Goal: Information Seeking & Learning: Find specific page/section

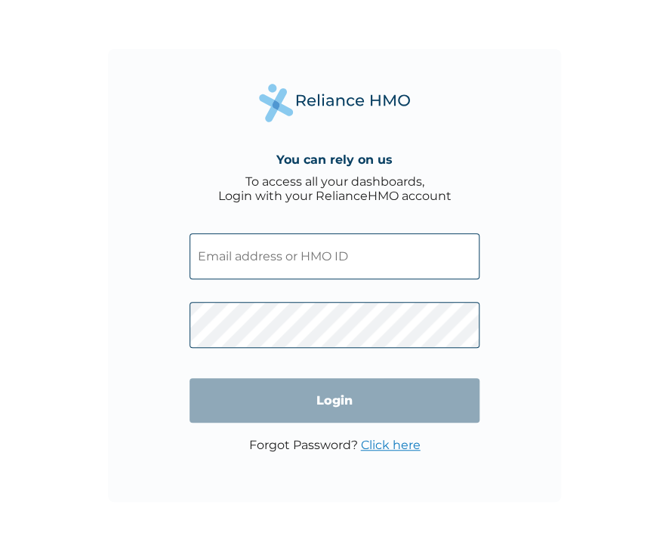
type input "OHT/11351/A"
click at [196, 174] on div "You can rely on us To access all your dashboards, Login with your RelianceHMO a…" at bounding box center [334, 275] width 453 height 453
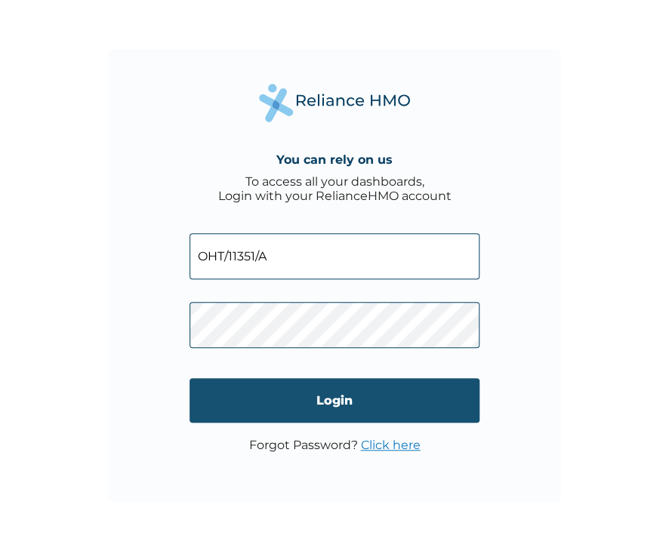
click at [342, 397] on input "Login" at bounding box center [335, 400] width 290 height 45
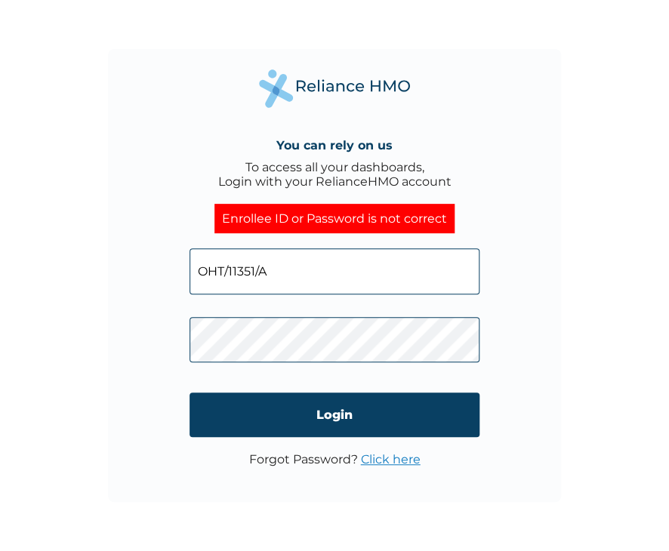
click at [396, 463] on link "Click here" at bounding box center [391, 459] width 60 height 14
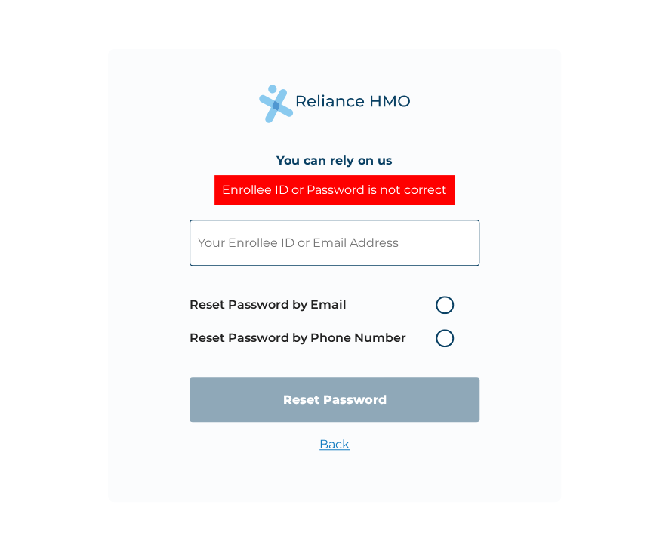
click at [239, 242] on input "text" at bounding box center [335, 243] width 290 height 46
type input "OHT/11351/A"
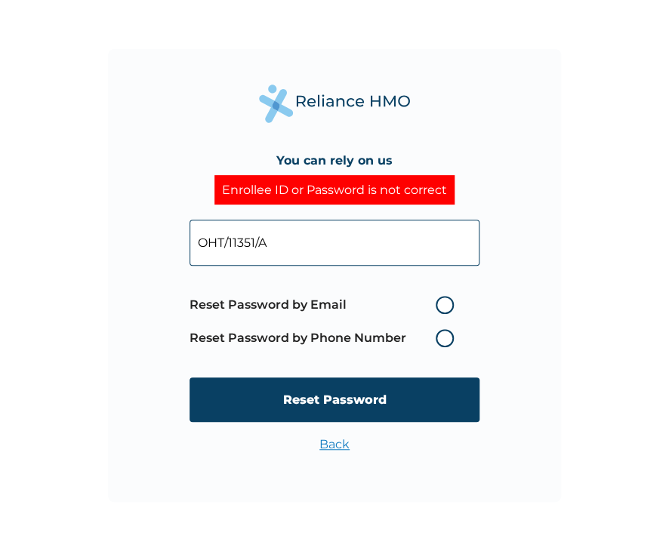
click at [452, 306] on label "Reset Password by Email" at bounding box center [326, 305] width 272 height 18
click at [439, 306] on input "Reset Password by Email" at bounding box center [427, 305] width 24 height 24
radio input "true"
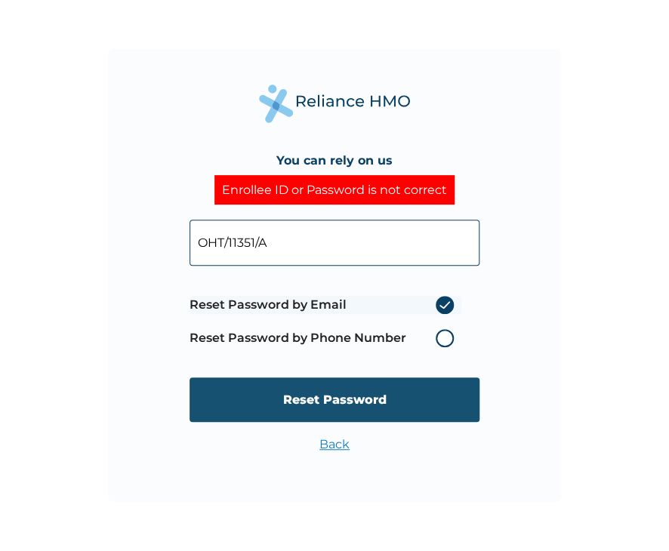
click at [299, 399] on input "Reset Password" at bounding box center [335, 400] width 290 height 45
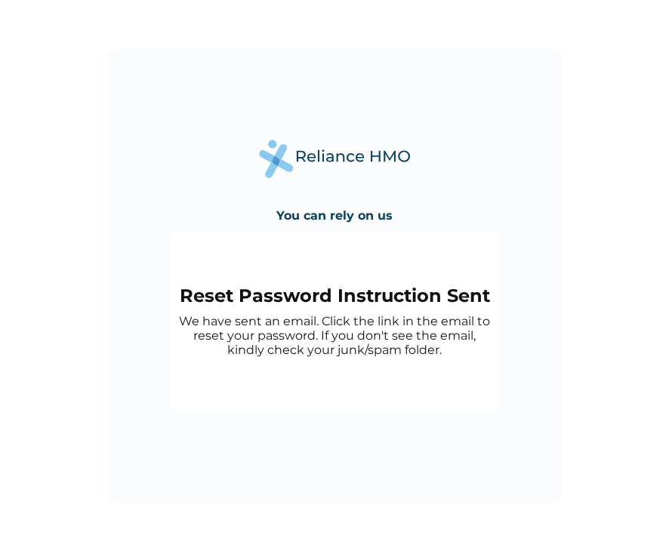
click at [236, 230] on div "Reset Password Instruction Sent We have sent an email. Click the link in the em…" at bounding box center [334, 320] width 326 height 181
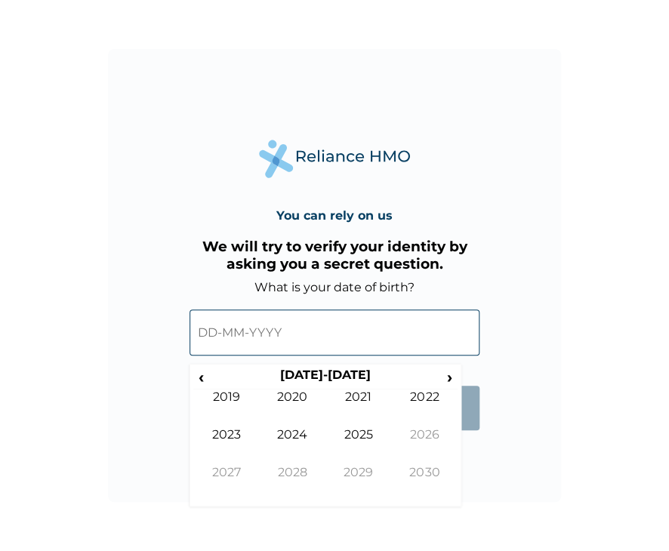
click at [249, 331] on input "text" at bounding box center [335, 333] width 290 height 46
click at [217, 418] on td "2019" at bounding box center [226, 409] width 66 height 38
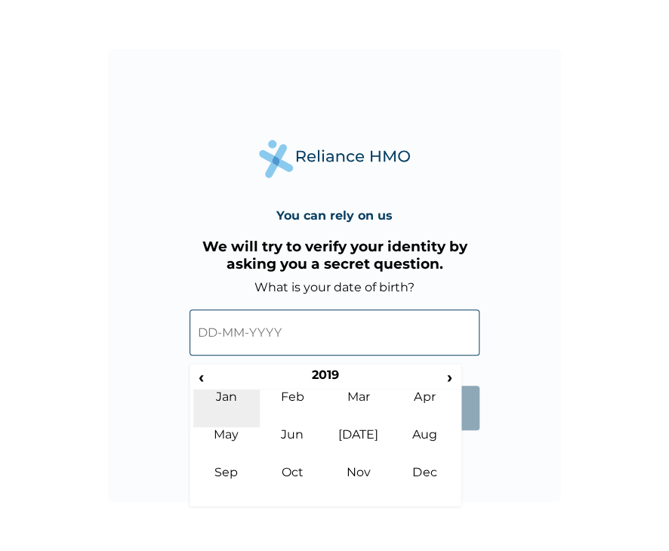
click at [236, 399] on td "Jan" at bounding box center [226, 409] width 66 height 38
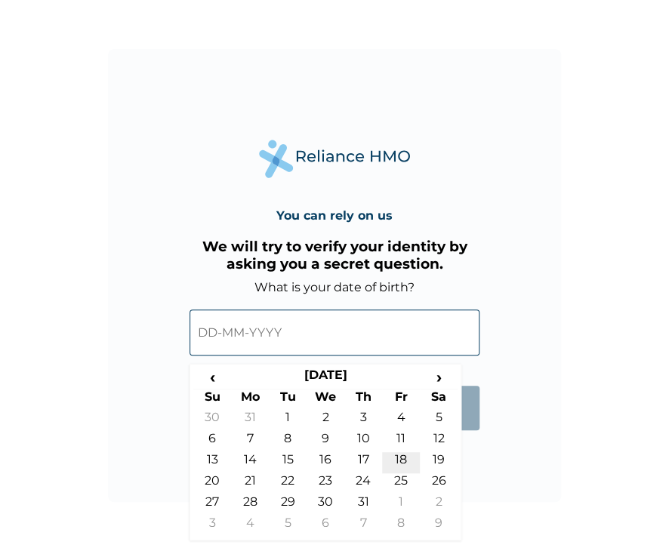
click at [399, 458] on td "18" at bounding box center [401, 462] width 38 height 21
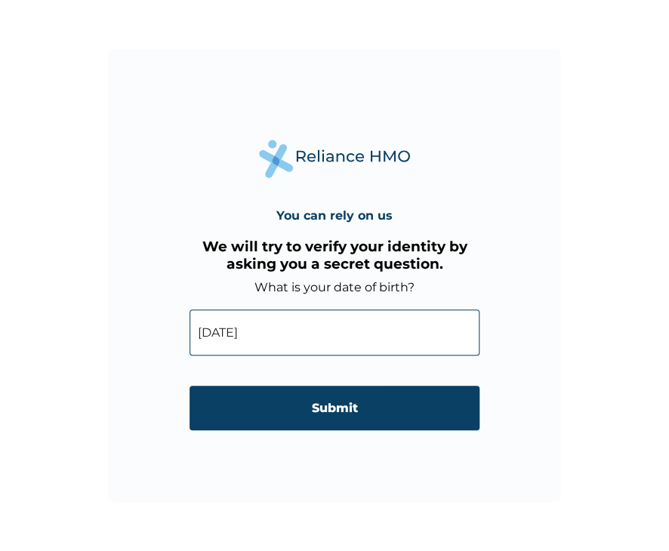
click at [233, 332] on input "18-01-2019" at bounding box center [335, 333] width 290 height 46
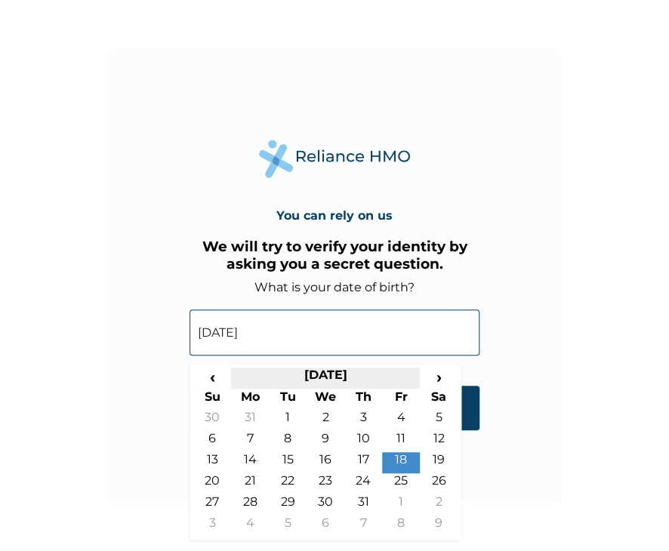
click at [357, 370] on th "January 2019" at bounding box center [325, 378] width 189 height 21
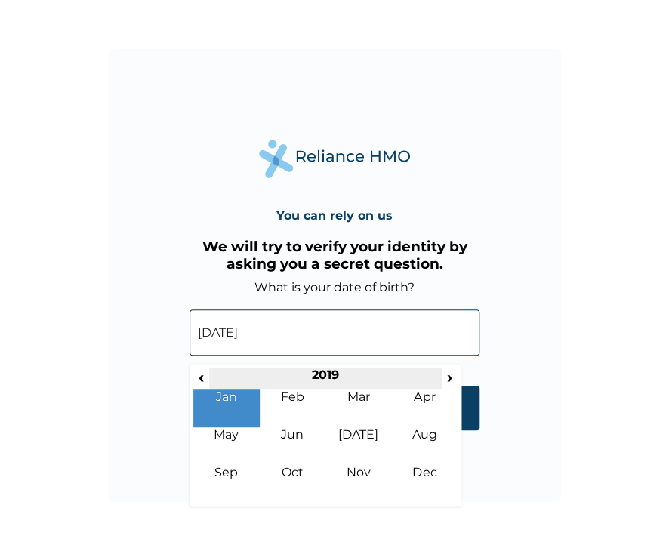
click at [326, 370] on th "2019" at bounding box center [325, 378] width 232 height 21
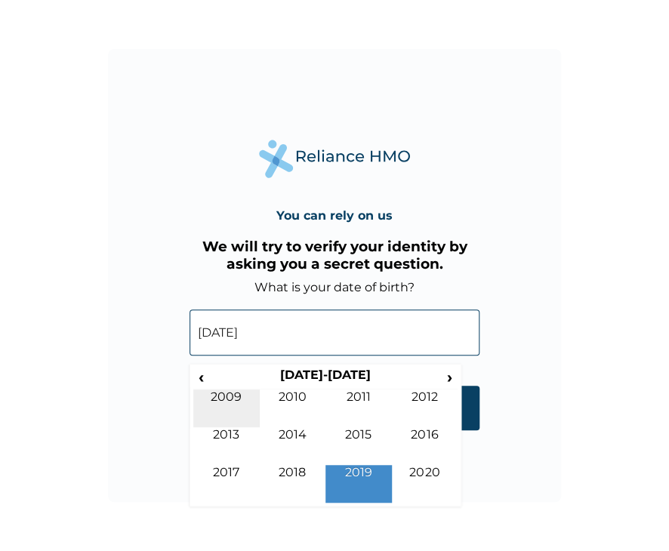
click at [230, 399] on td "2009" at bounding box center [226, 409] width 66 height 38
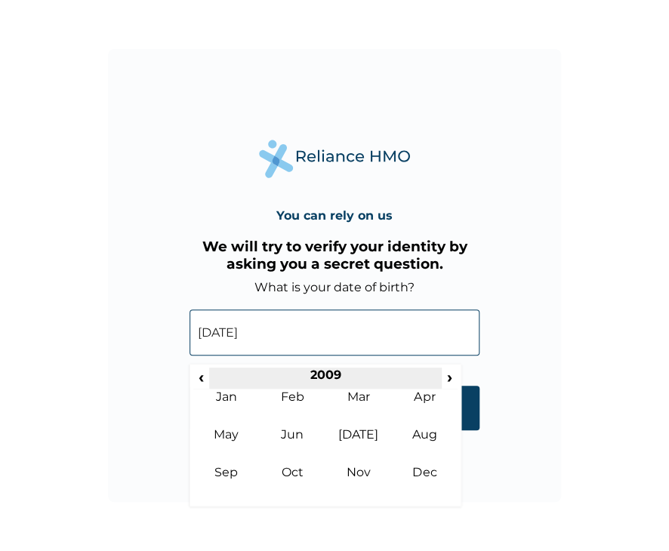
click at [329, 369] on th "2009" at bounding box center [325, 378] width 232 height 21
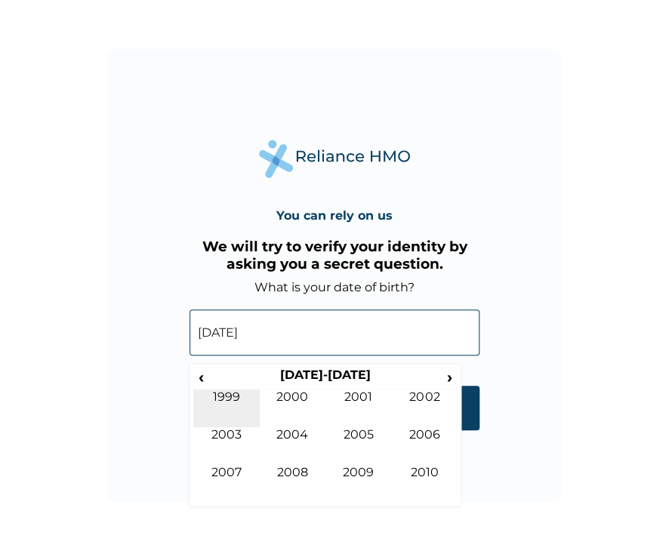
click at [227, 395] on td "1999" at bounding box center [226, 409] width 66 height 38
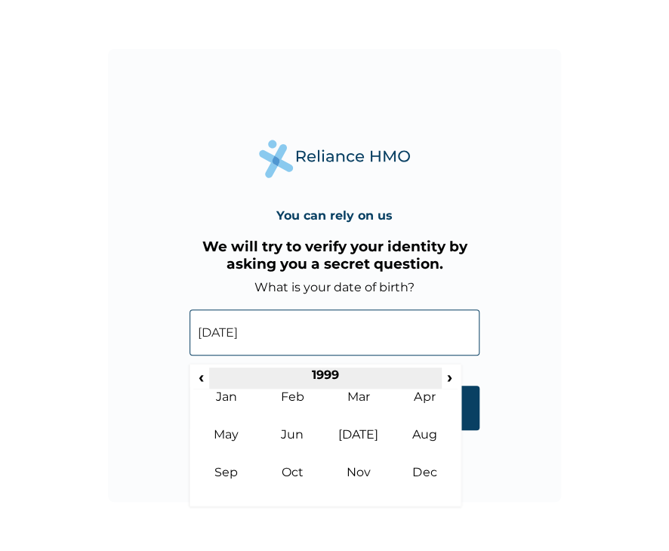
click at [325, 376] on th "1999" at bounding box center [325, 378] width 232 height 21
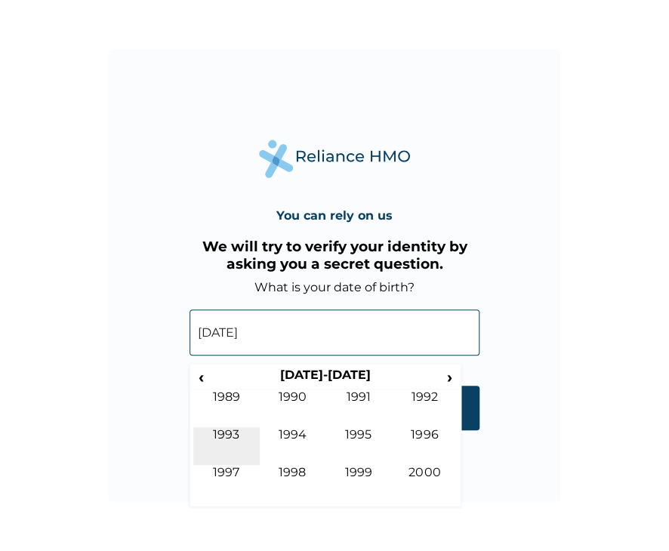
click at [228, 438] on td "1993" at bounding box center [226, 446] width 66 height 38
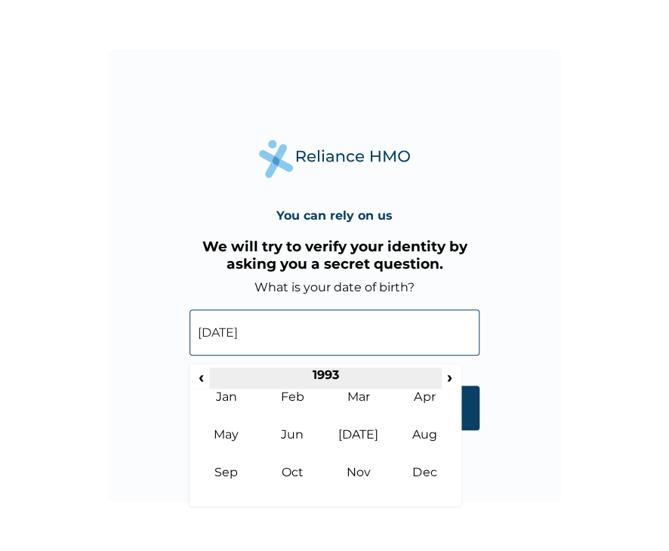
click at [297, 381] on th "1993" at bounding box center [325, 378] width 232 height 21
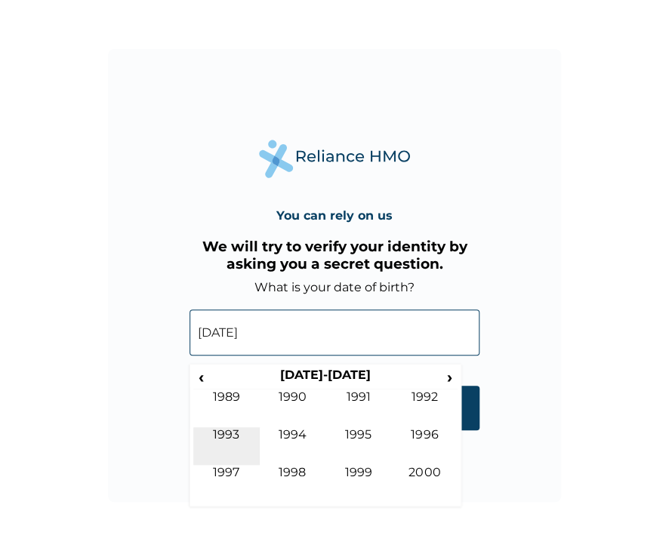
click at [236, 437] on td "1993" at bounding box center [226, 446] width 66 height 38
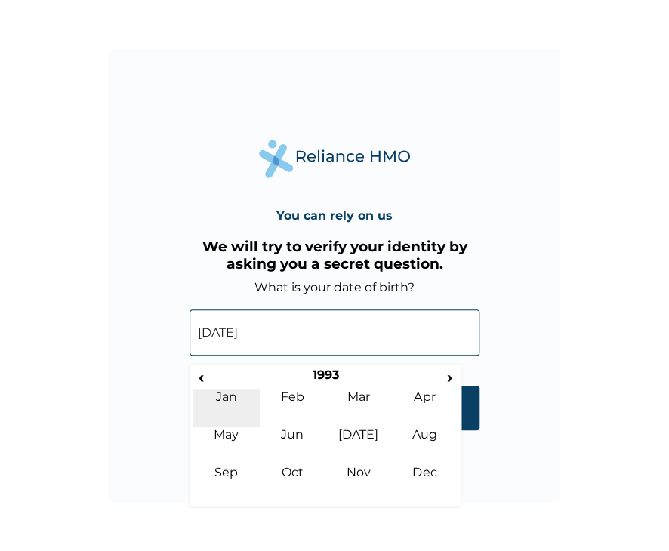
click at [222, 399] on td "Jan" at bounding box center [226, 409] width 66 height 38
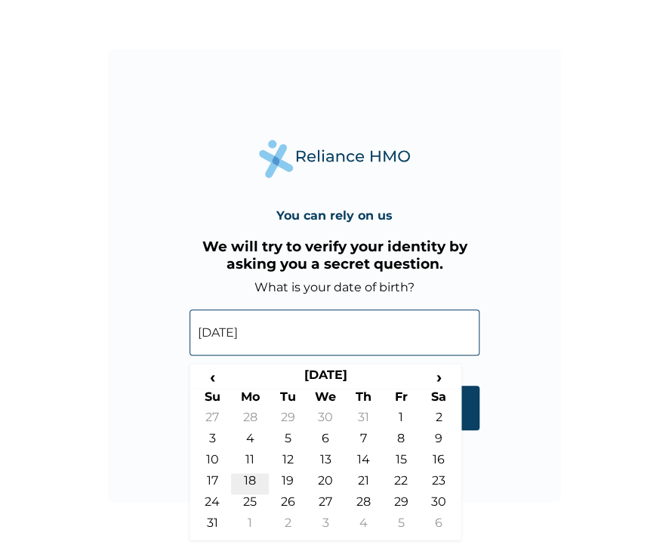
click at [252, 476] on td "18" at bounding box center [250, 483] width 38 height 21
type input "18-01-1993"
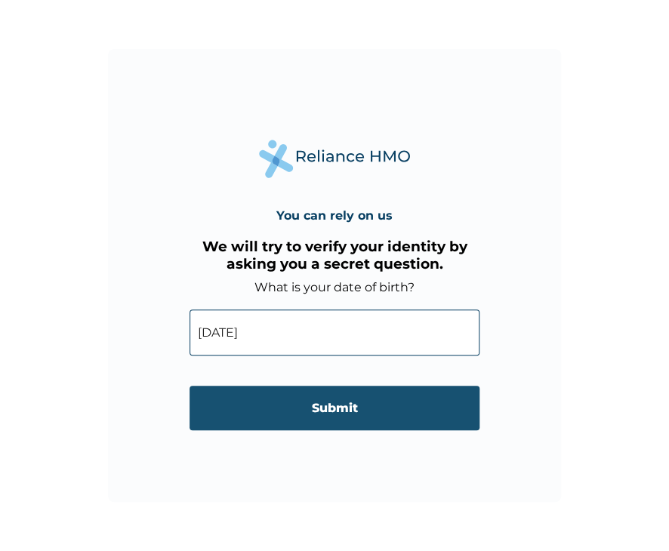
click at [282, 415] on input "Submit" at bounding box center [335, 408] width 290 height 45
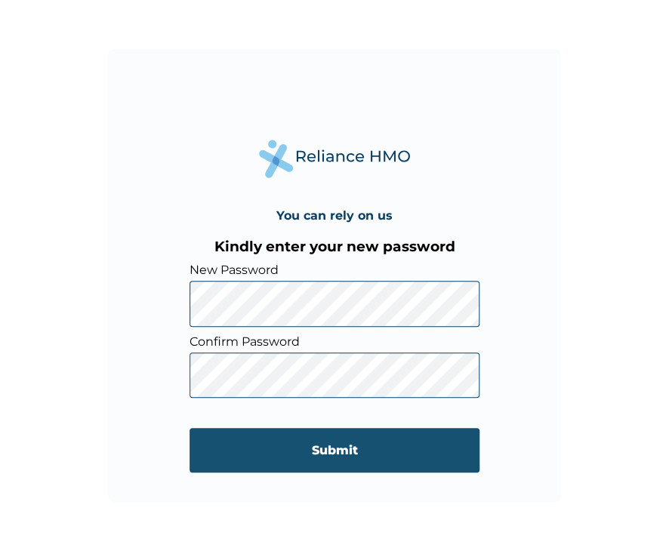
click at [208, 444] on input "Submit" at bounding box center [335, 450] width 290 height 45
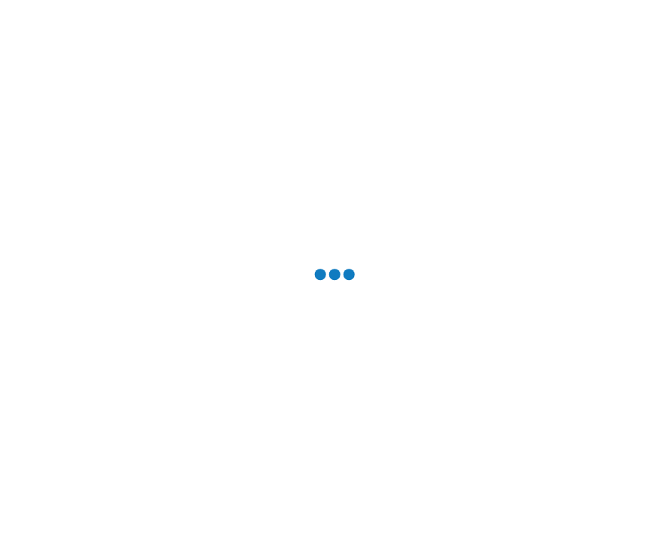
click at [208, 444] on div at bounding box center [334, 275] width 669 height 551
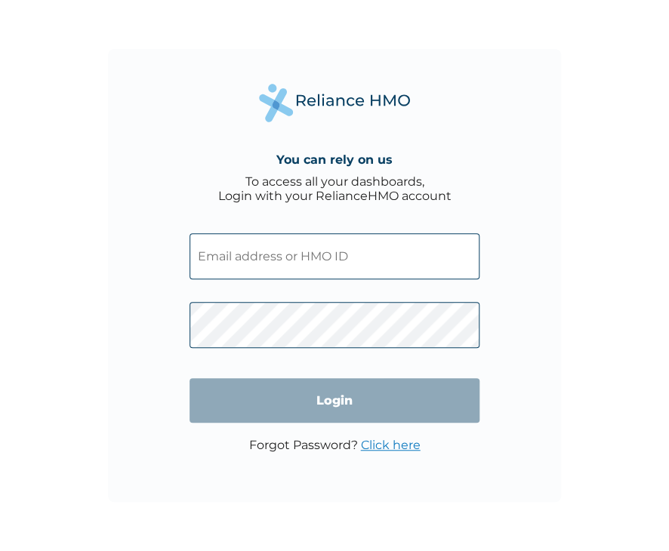
type input "oht/11351/a"
click at [313, 410] on input "Login" at bounding box center [335, 400] width 290 height 45
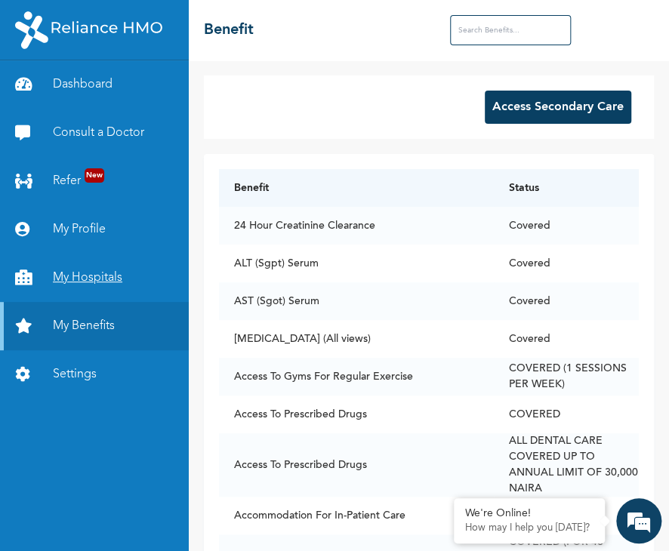
click at [96, 270] on link "My Hospitals" at bounding box center [94, 278] width 189 height 48
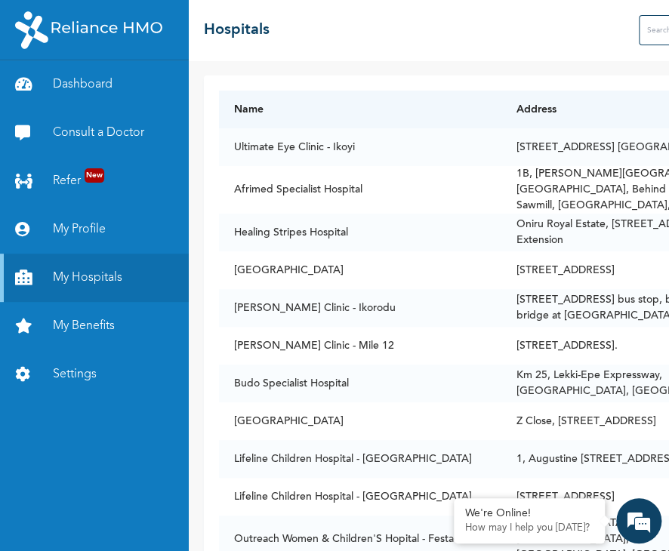
click at [658, 28] on div "☰ Hospitals" at bounding box center [523, 30] width 669 height 60
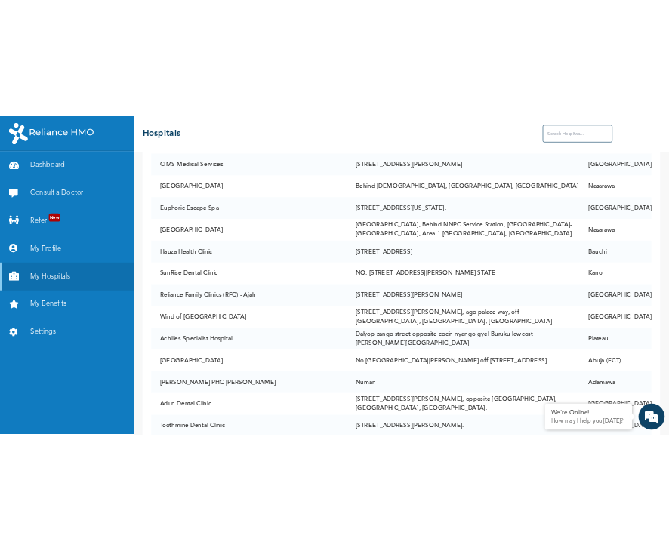
scroll to position [94449, 0]
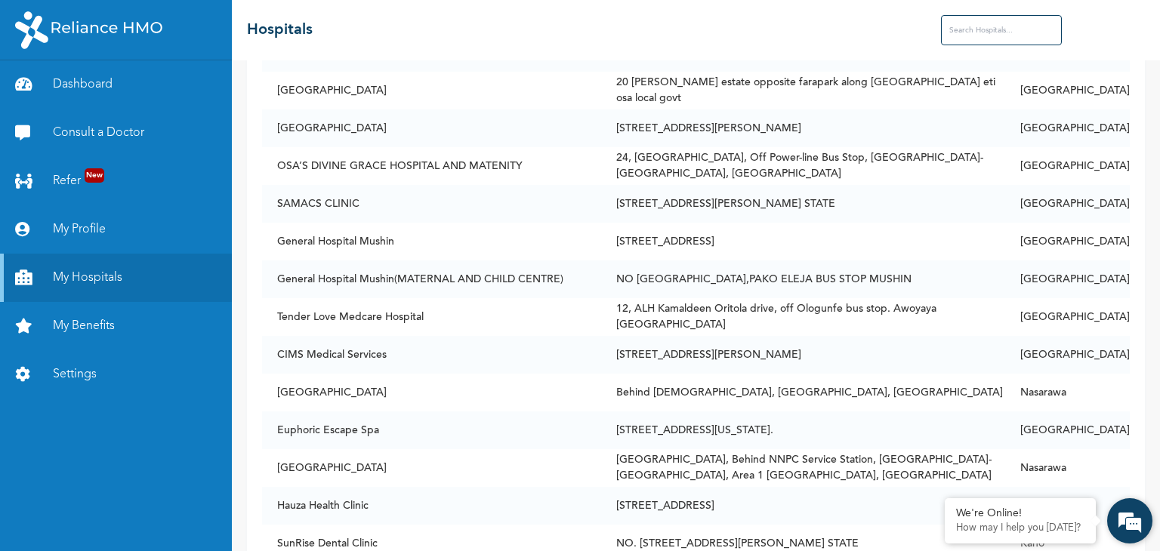
click at [668, 501] on div "We're Online! How may I help you [DATE]?" at bounding box center [1129, 520] width 45 height 45
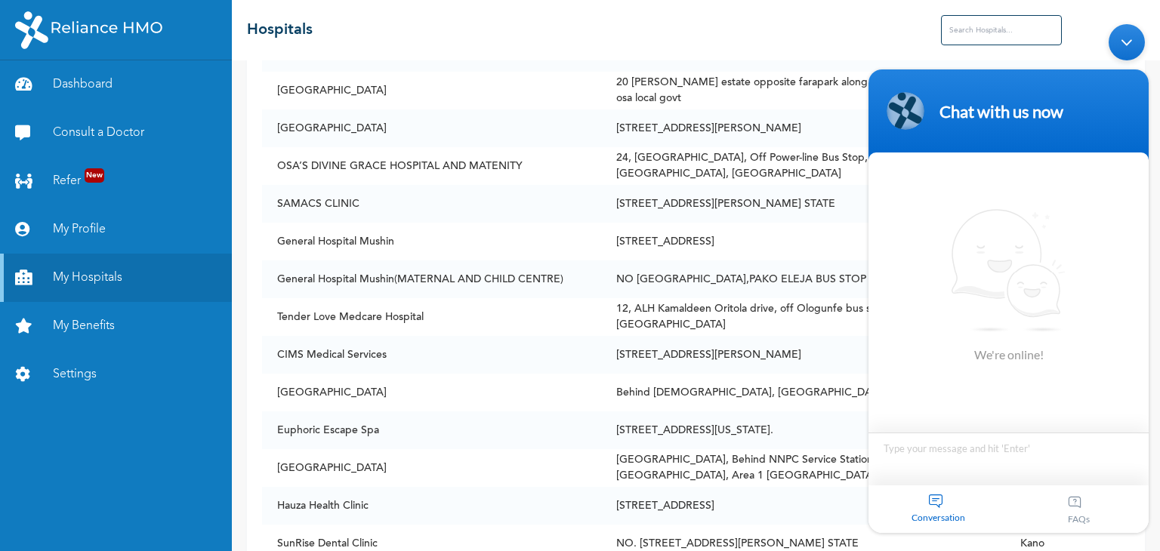
click at [668, 501] on body "Chat with us now We're online! Conversation FAQs" at bounding box center [1008, 278] width 295 height 524
click at [668, 9] on div "☰ Hospitals" at bounding box center [696, 30] width 928 height 60
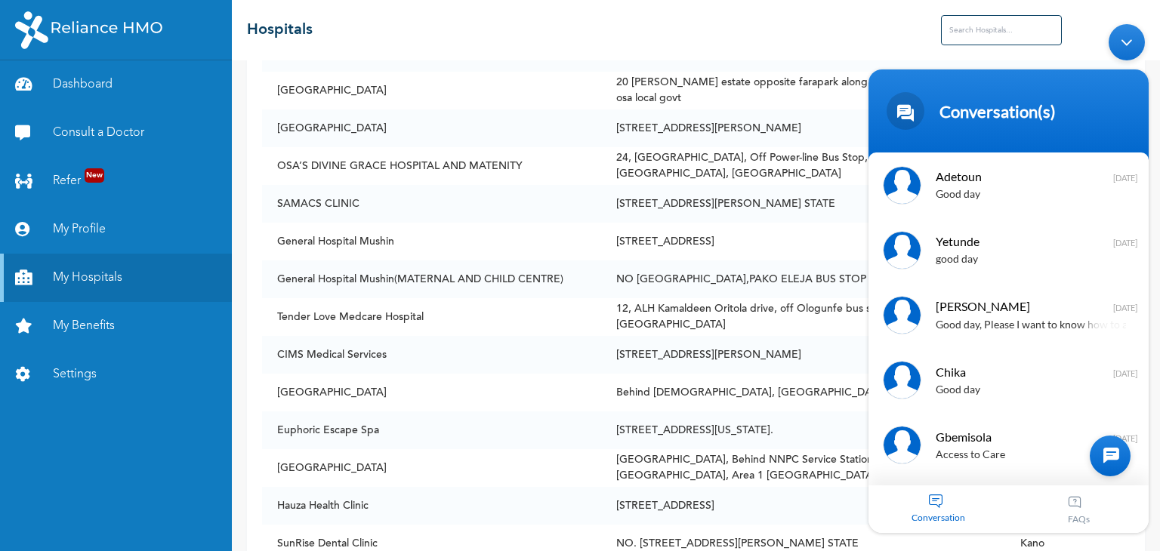
click at [668, 32] on body "Conversation(s) We're online! Adetoun Good day [DATE] Yetunde good day [DATE] […" at bounding box center [1008, 278] width 295 height 524
click at [668, 458] on div at bounding box center [1110, 455] width 41 height 41
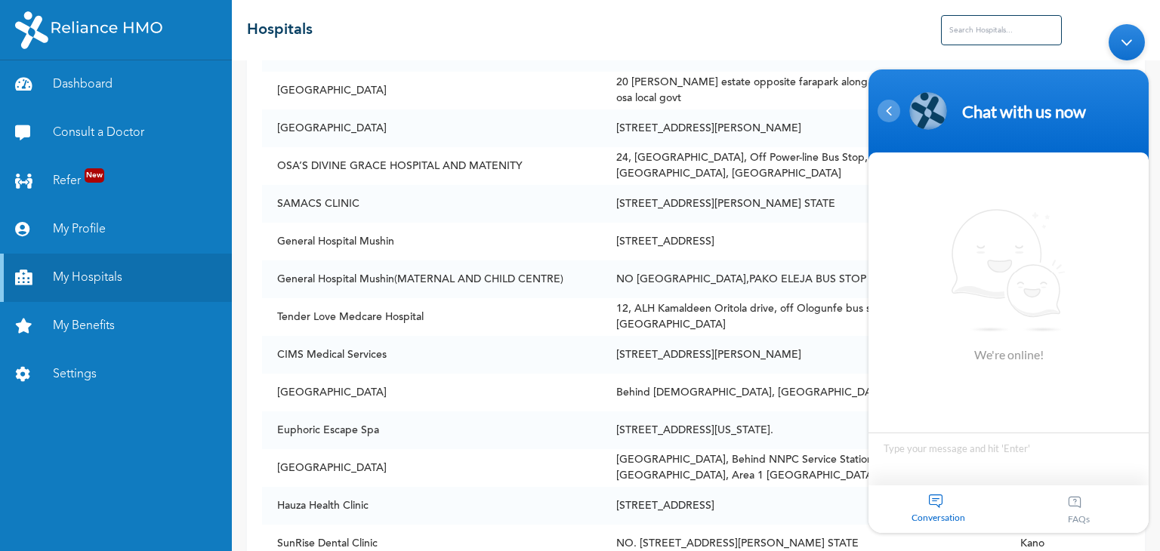
click at [668, 114] on div "Navigation go back" at bounding box center [888, 110] width 23 height 23
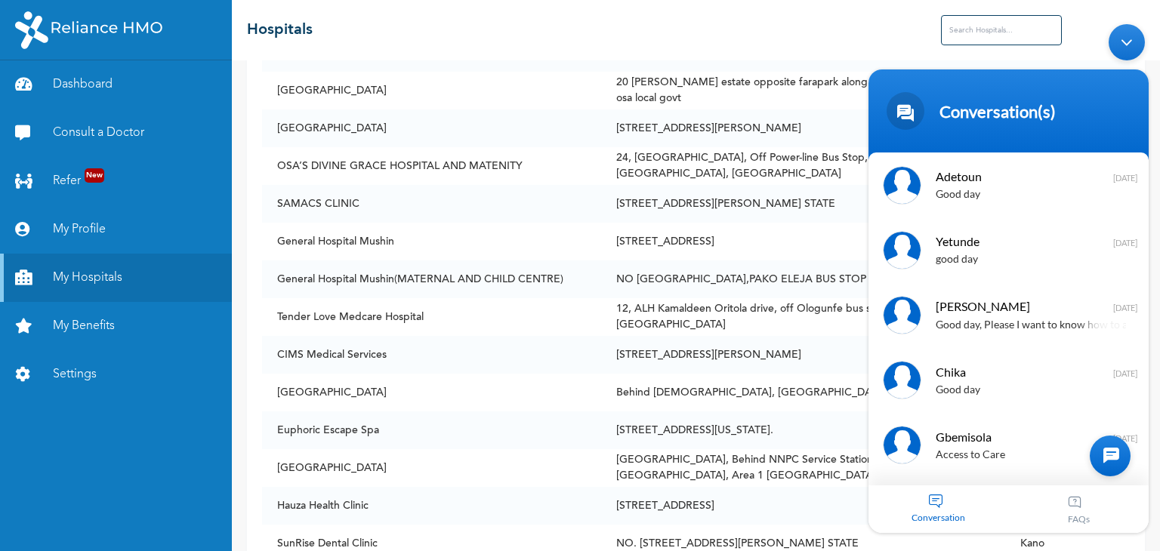
click at [668, 114] on div "Conversation(s)" at bounding box center [1008, 110] width 262 height 38
click at [668, 515] on div "FAQs" at bounding box center [1079, 509] width 140 height 48
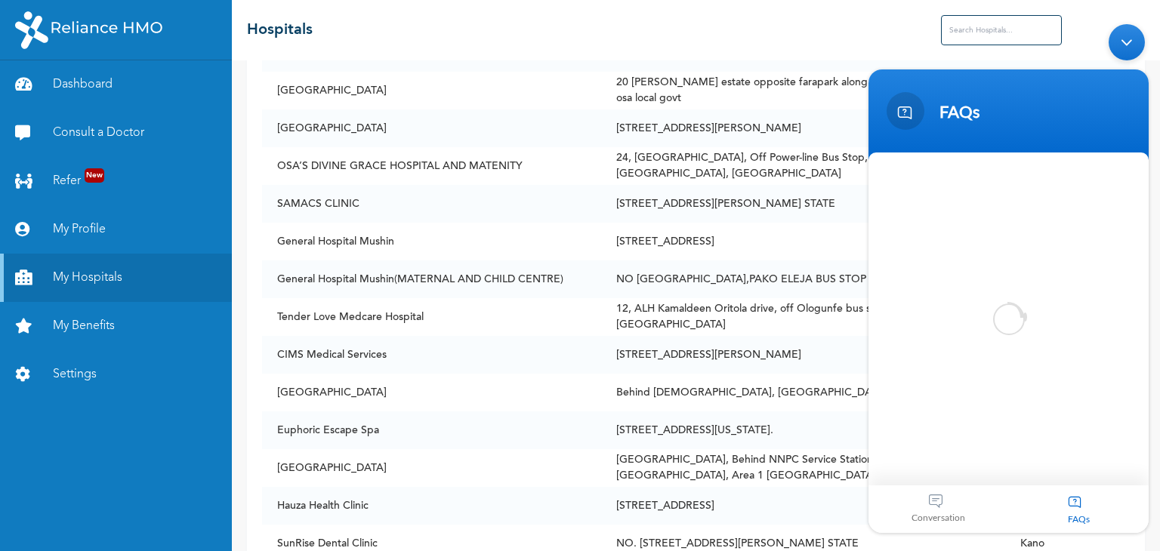
click at [668, 514] on div "FAQs" at bounding box center [1079, 509] width 140 height 48
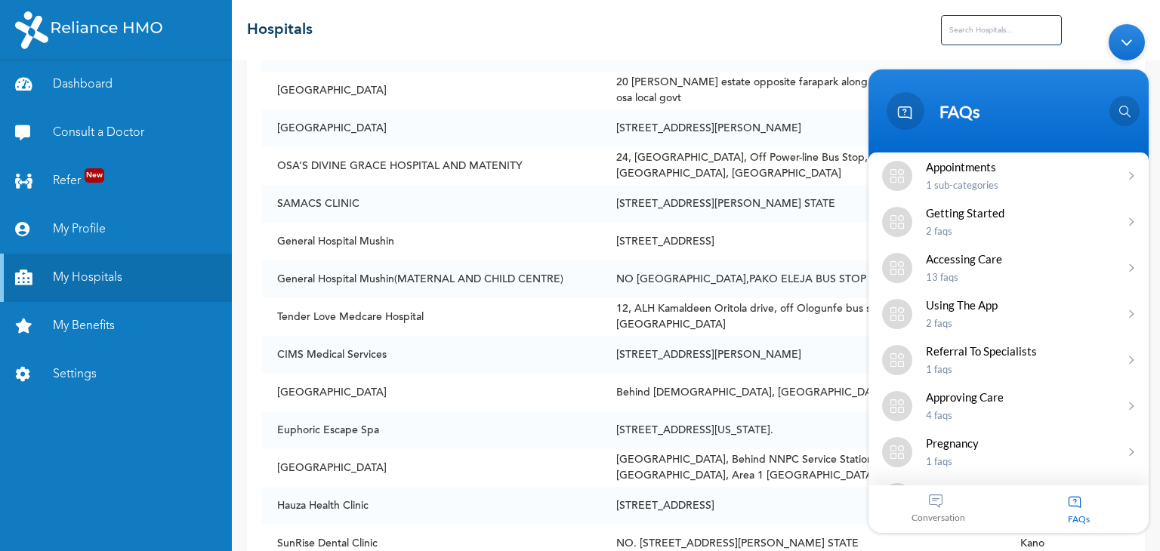
click at [90, 73] on link "Dashboard" at bounding box center [116, 84] width 232 height 48
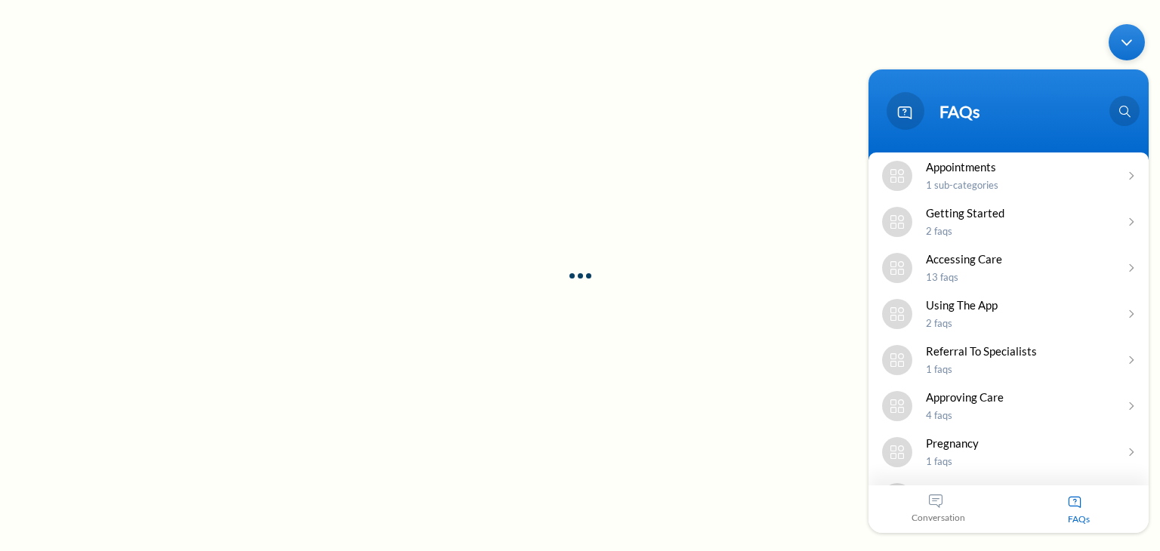
click at [668, 39] on body "FAQs We're online! Adetoun Good day [DATE] Yetunde good day [DATE] [PERSON_NAME…" at bounding box center [1008, 278] width 295 height 524
click at [668, 514] on span "Conversation" at bounding box center [938, 516] width 140 height 11
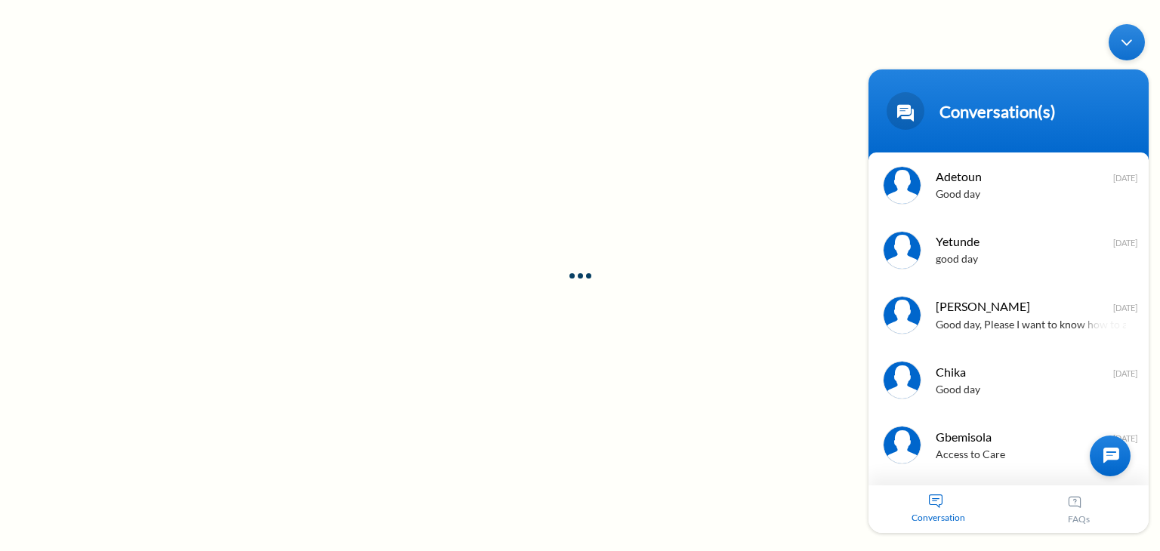
click at [668, 491] on div at bounding box center [580, 275] width 1160 height 551
click at [668, 448] on div at bounding box center [1110, 455] width 41 height 41
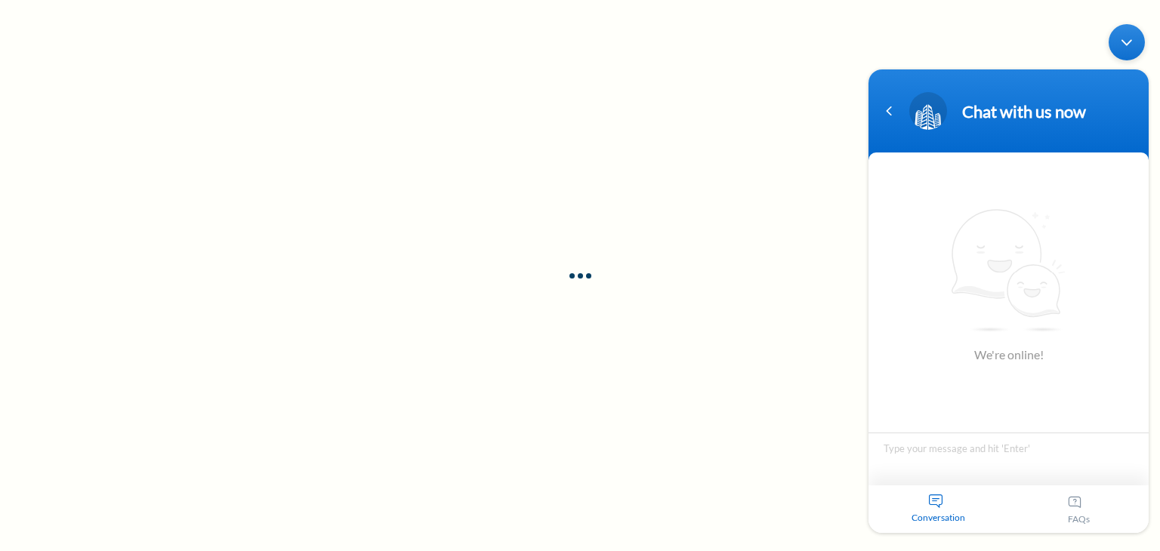
drag, startPoint x: 888, startPoint y: 112, endPoint x: 1047, endPoint y: 77, distance: 163.1
click at [668, 113] on div "Navigation go back" at bounding box center [888, 110] width 23 height 23
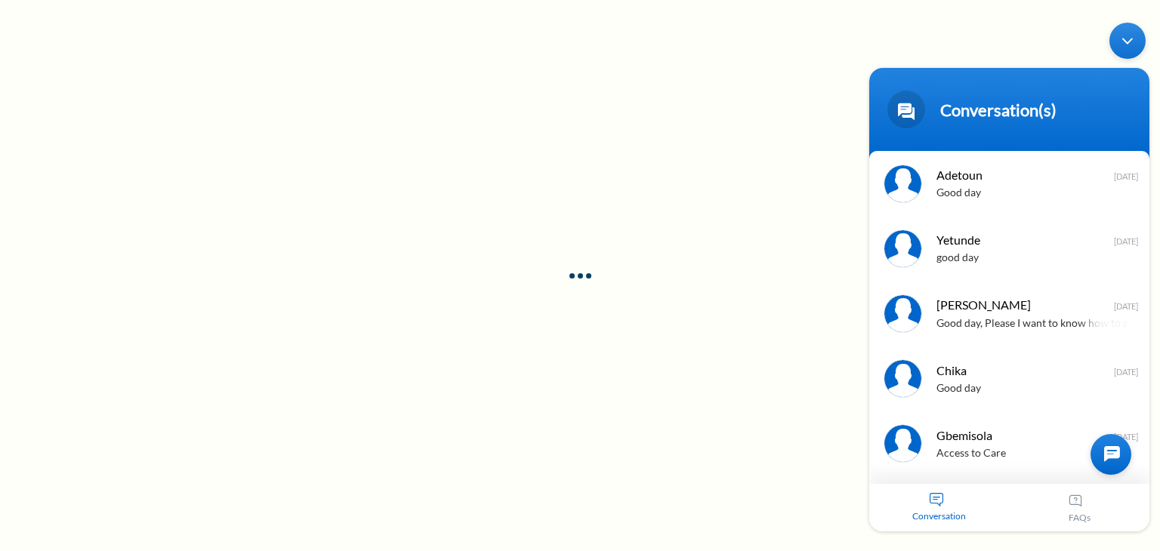
click at [668, 47] on div "Minimize live chat window" at bounding box center [1127, 41] width 36 height 36
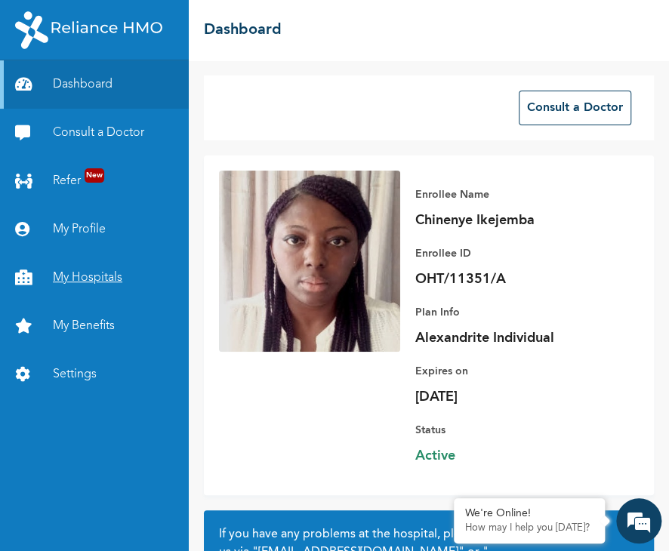
click at [91, 270] on link "My Hospitals" at bounding box center [94, 278] width 189 height 48
